Goal: Navigation & Orientation: Find specific page/section

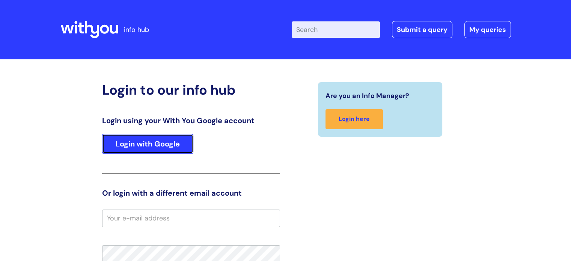
click at [156, 144] on link "Login with Google" at bounding box center [147, 144] width 91 height 20
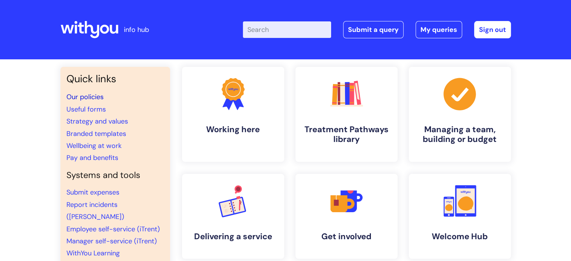
click at [99, 96] on link "Our policies" at bounding box center [84, 96] width 37 height 9
